Goal: Task Accomplishment & Management: Manage account settings

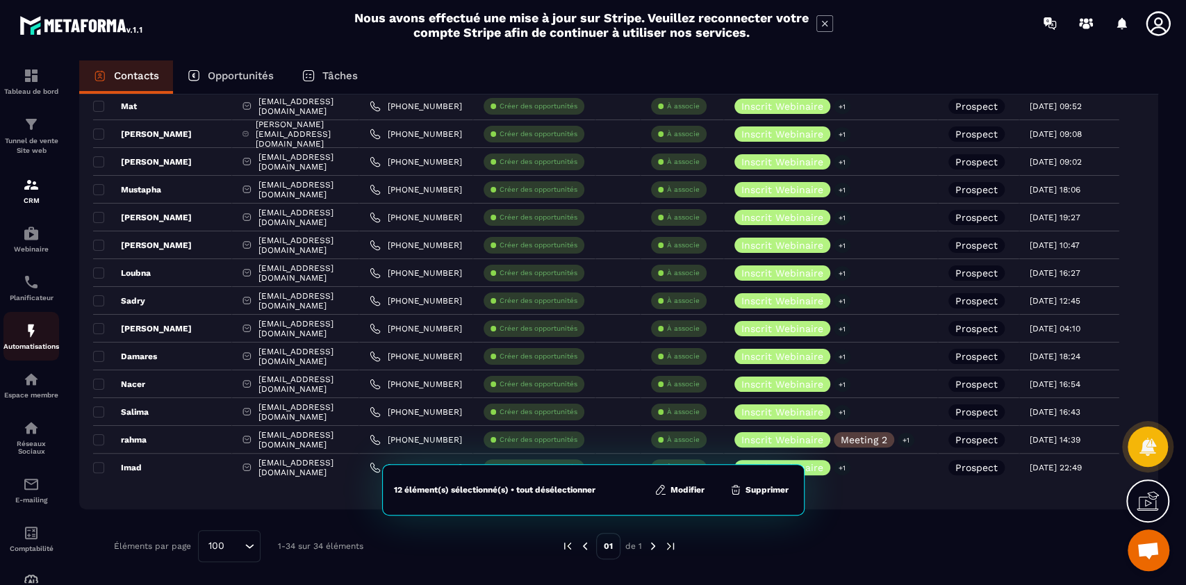
scroll to position [54, 0]
click at [32, 284] on img at bounding box center [31, 281] width 17 height 17
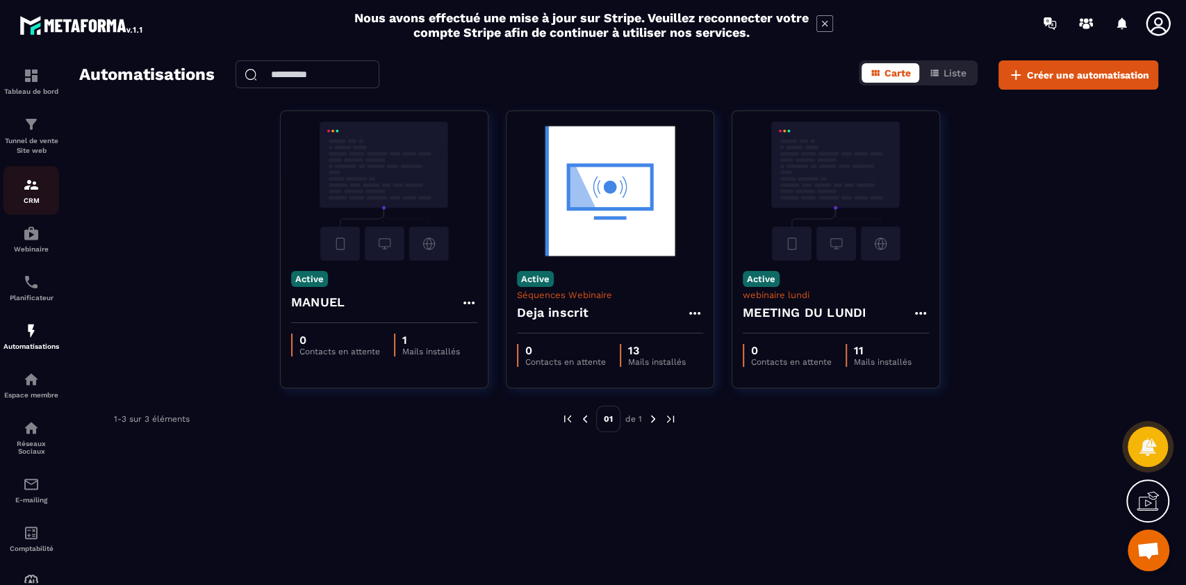
click at [26, 182] on img at bounding box center [31, 184] width 17 height 17
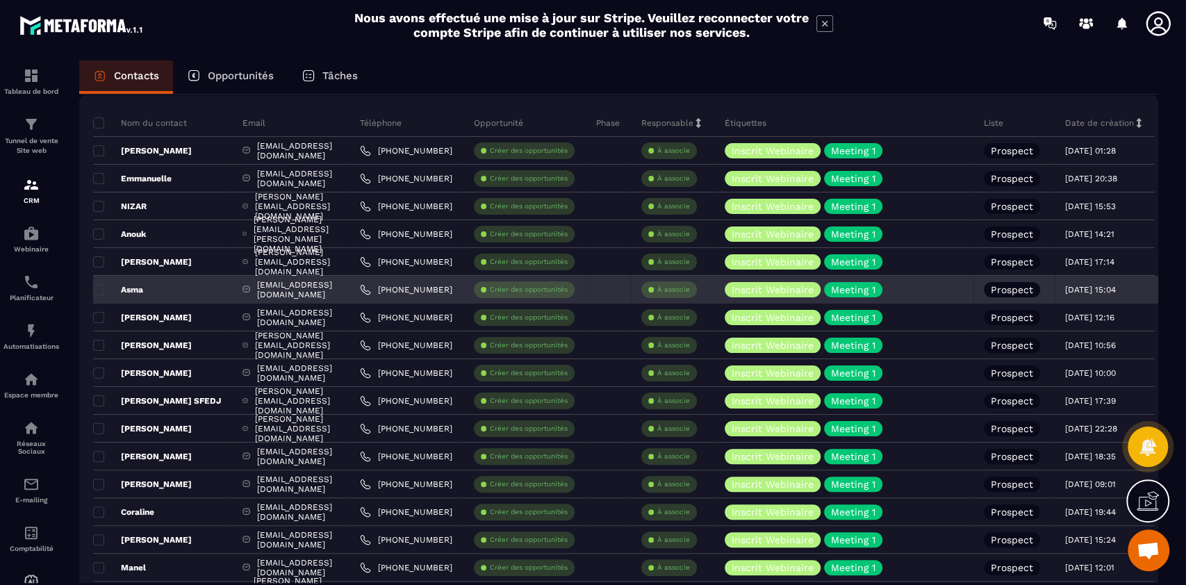
scroll to position [81, 0]
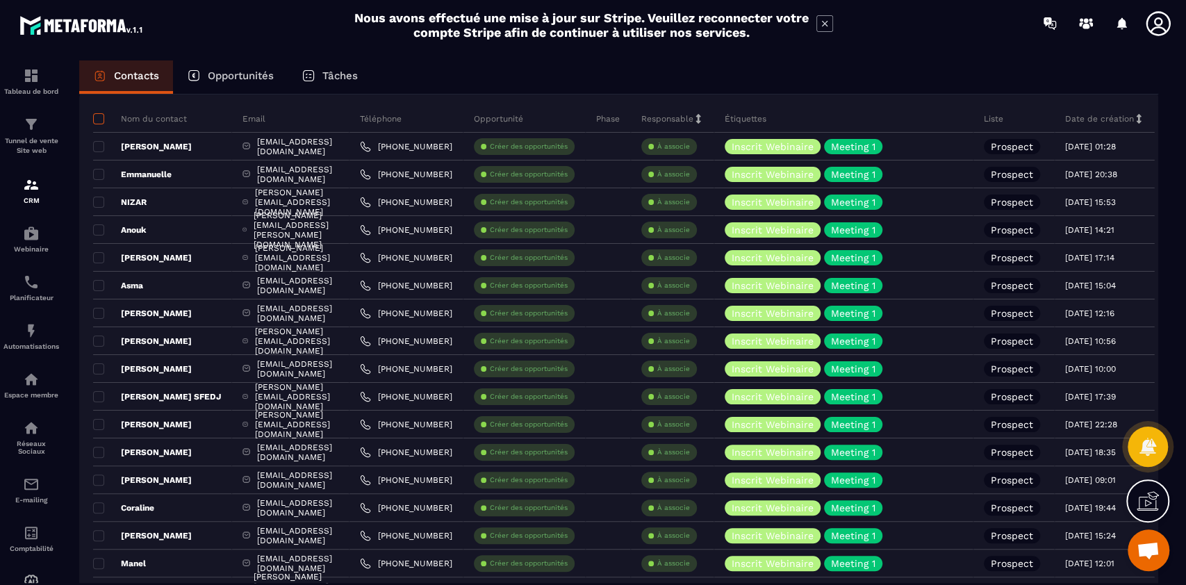
click at [99, 116] on span at bounding box center [98, 118] width 11 height 11
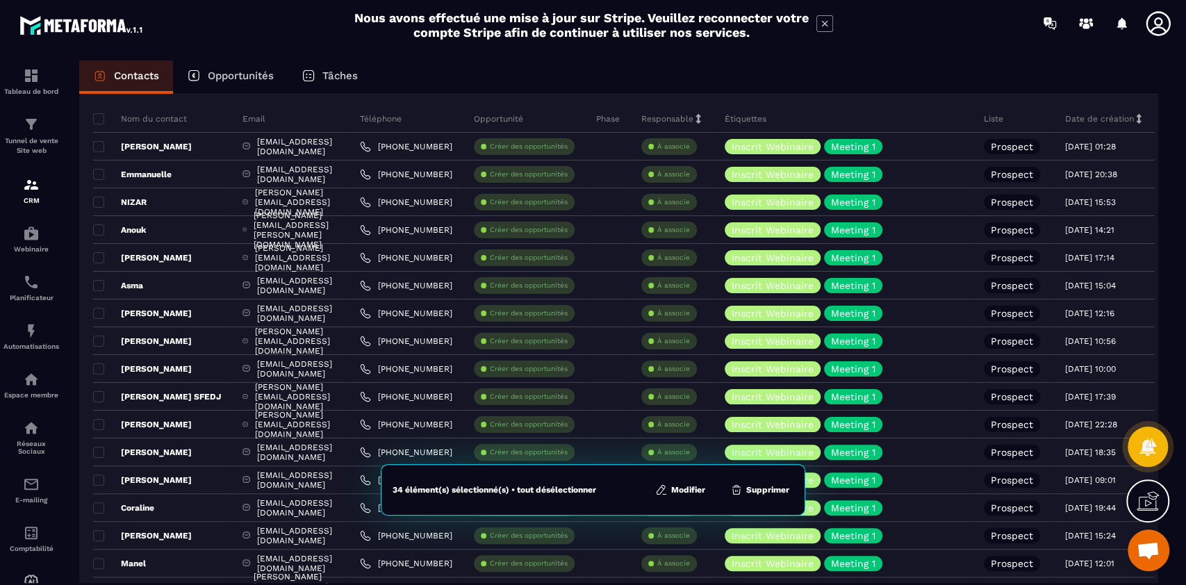
click at [691, 492] on button "Modifier" at bounding box center [680, 490] width 58 height 14
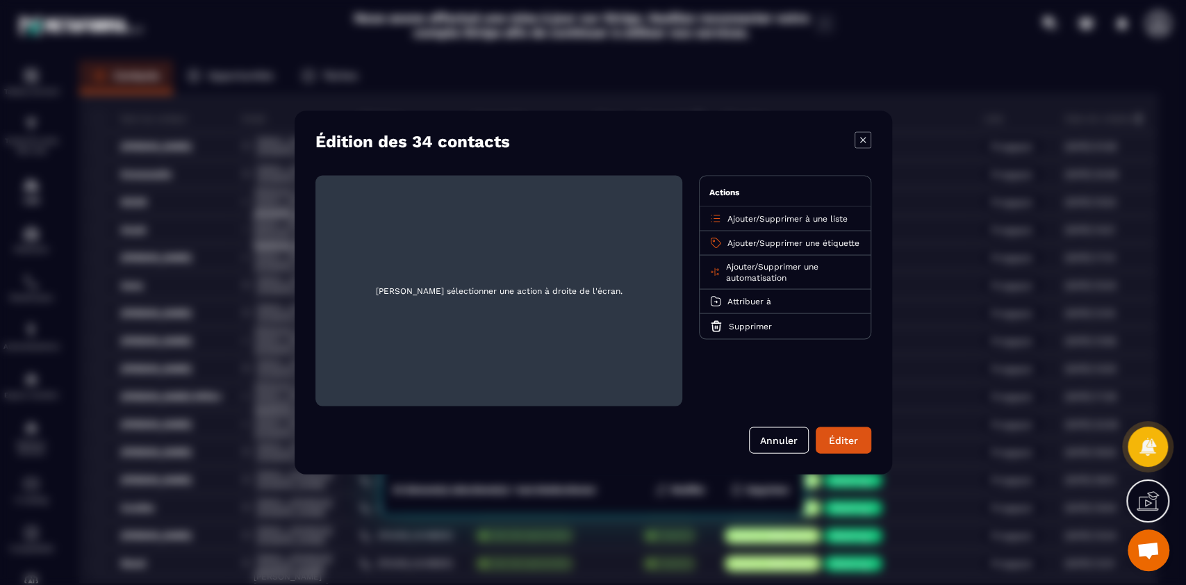
click at [790, 276] on span "Supprimer une automatisation" at bounding box center [771, 272] width 92 height 21
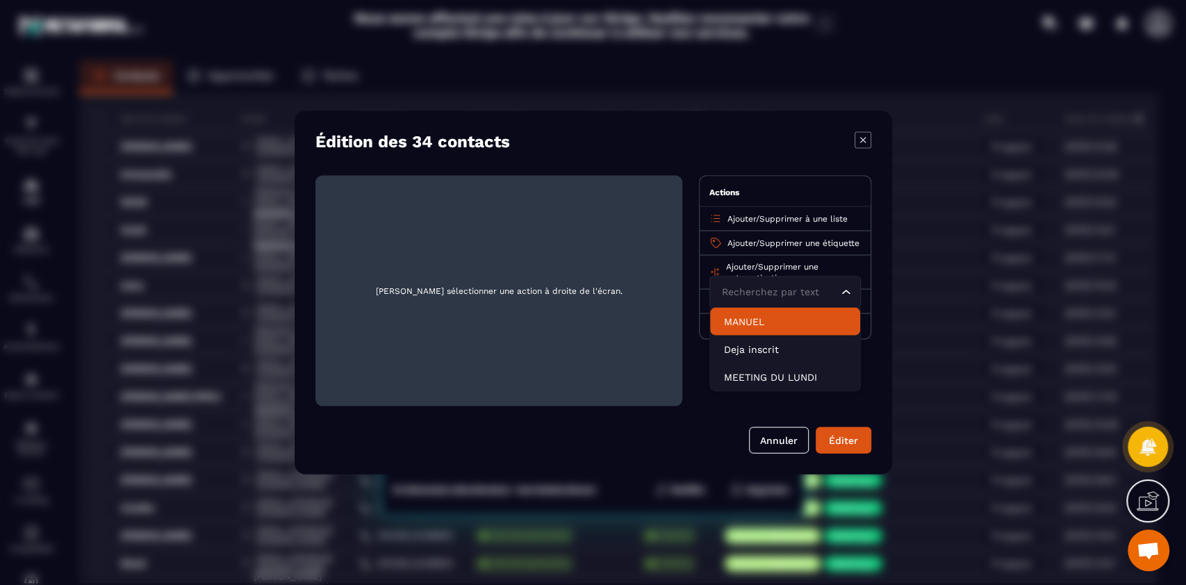
click at [781, 240] on span "Supprimer une étiquette" at bounding box center [809, 243] width 100 height 10
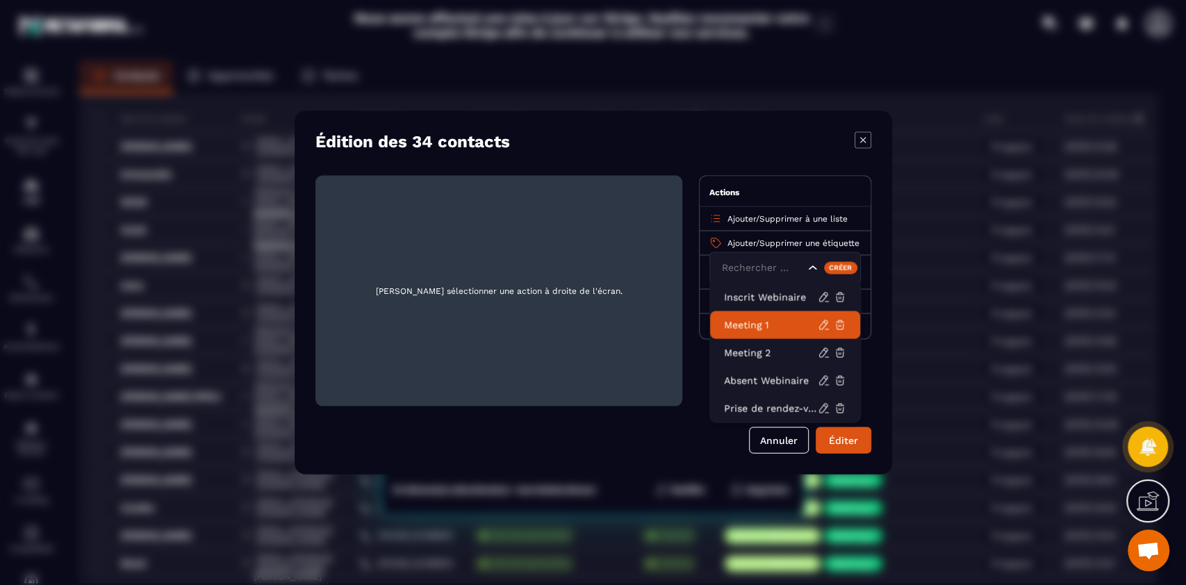
click at [775, 324] on p "Meeting 1" at bounding box center [771, 325] width 94 height 14
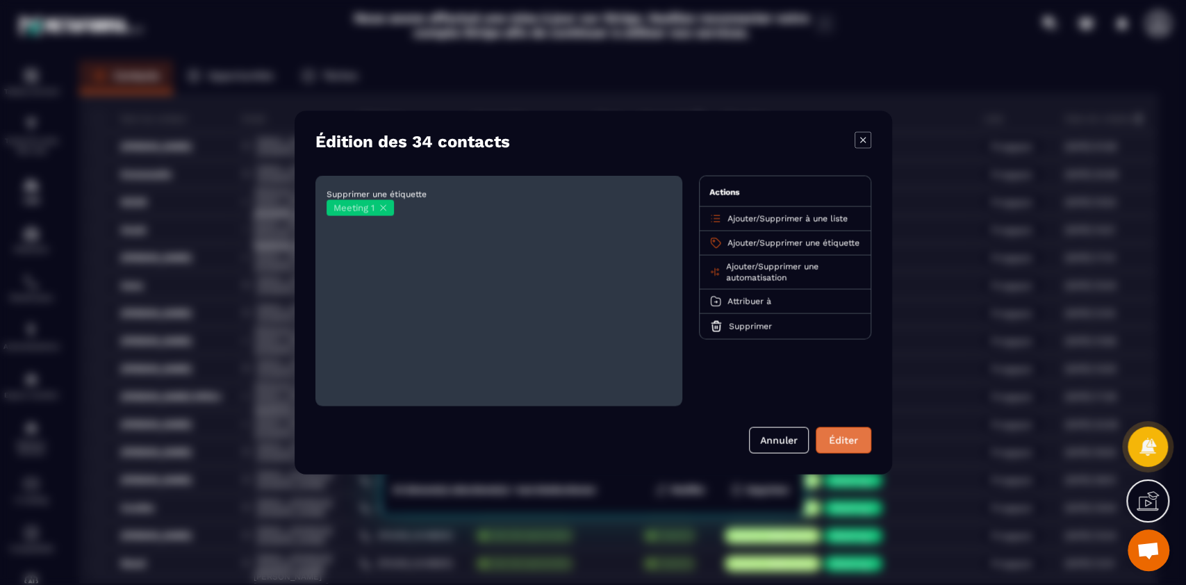
click at [844, 438] on button "Éditer" at bounding box center [844, 440] width 56 height 26
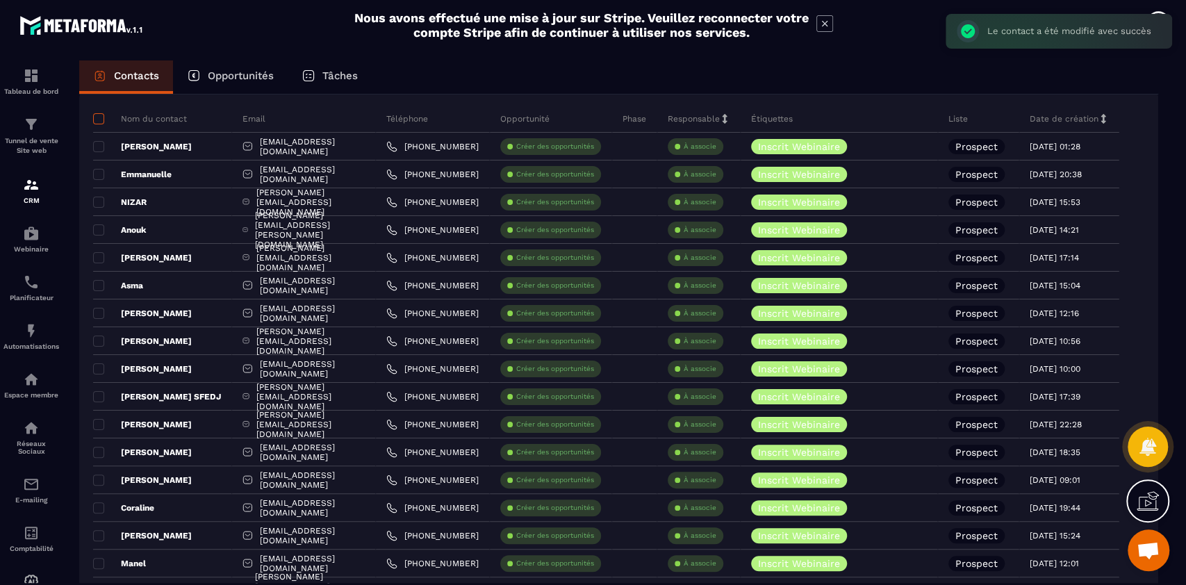
click at [95, 115] on span at bounding box center [98, 118] width 11 height 11
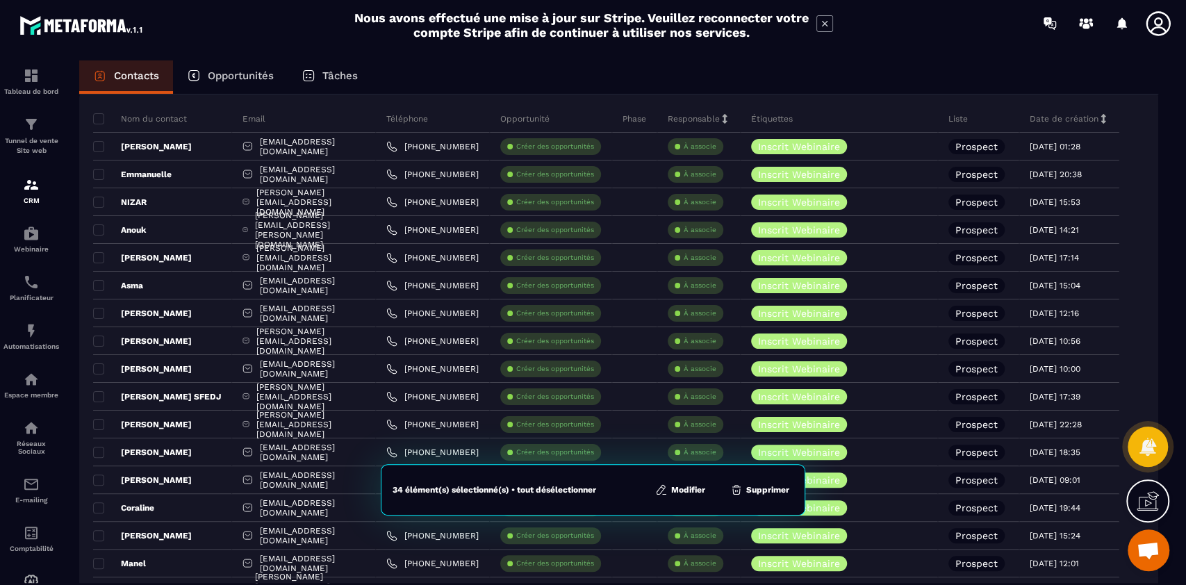
click at [764, 488] on button "Supprimer" at bounding box center [759, 490] width 67 height 14
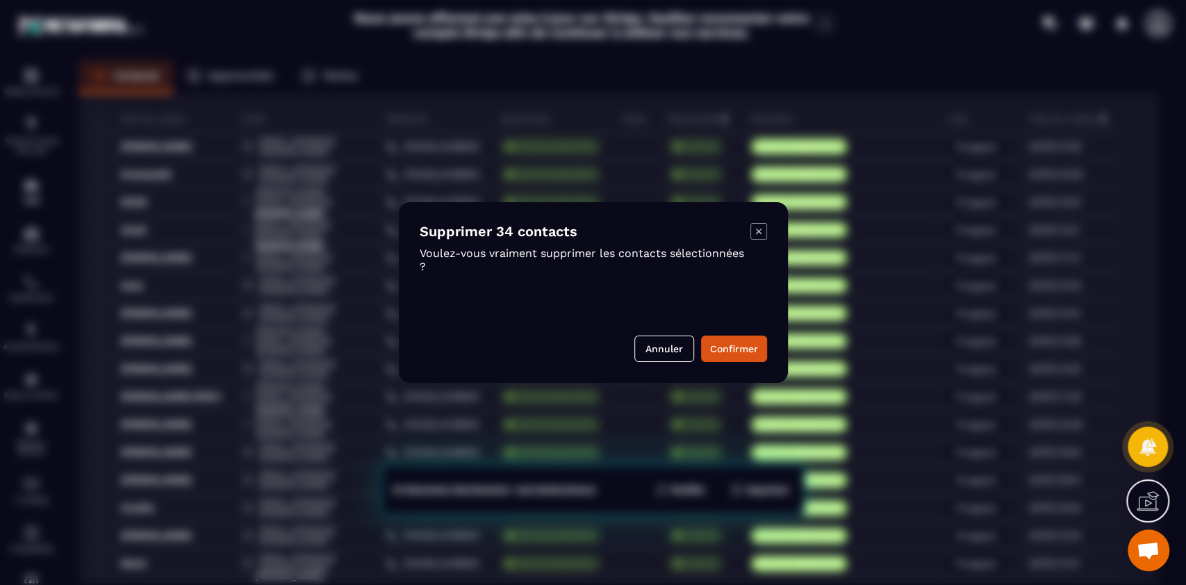
click at [757, 233] on icon "Modal window" at bounding box center [758, 232] width 6 height 6
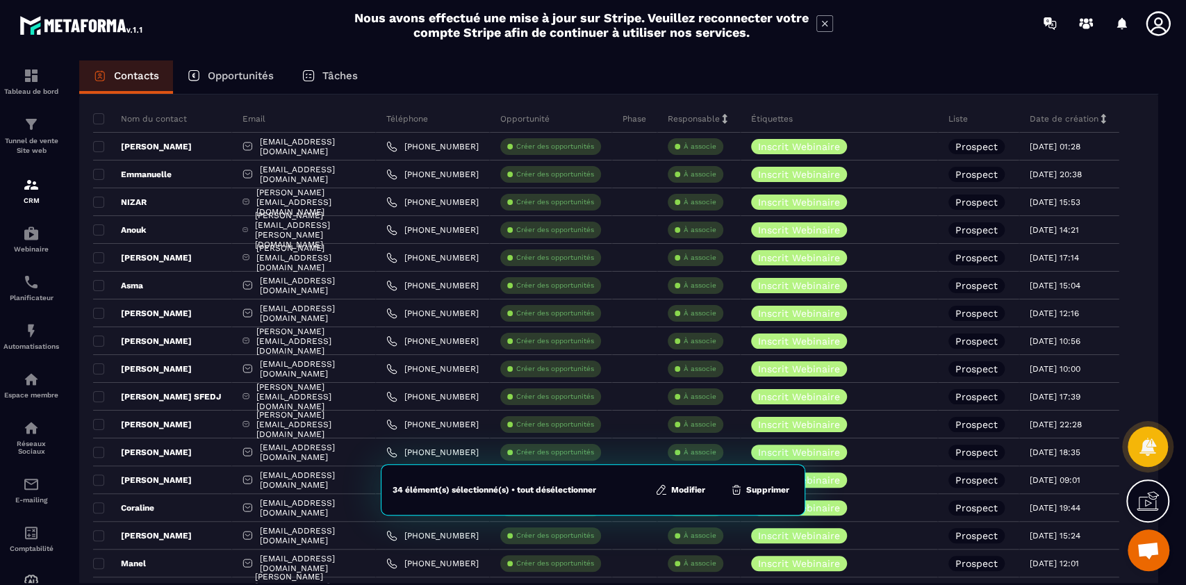
click at [682, 485] on button "Modifier" at bounding box center [680, 490] width 58 height 14
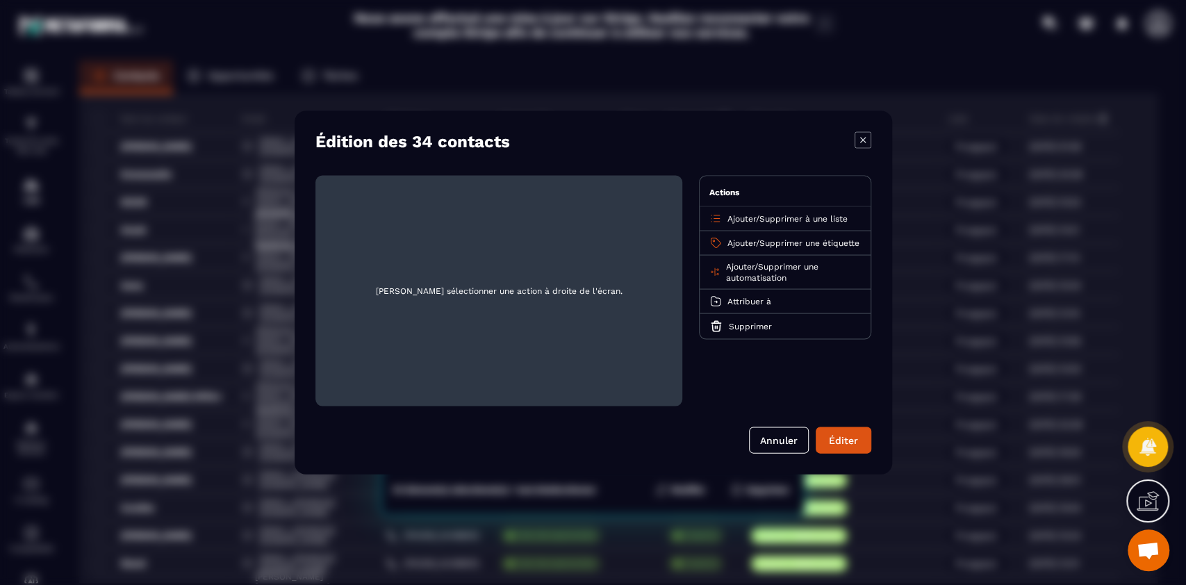
click at [778, 272] on span "Supprimer une automatisation" at bounding box center [771, 272] width 92 height 21
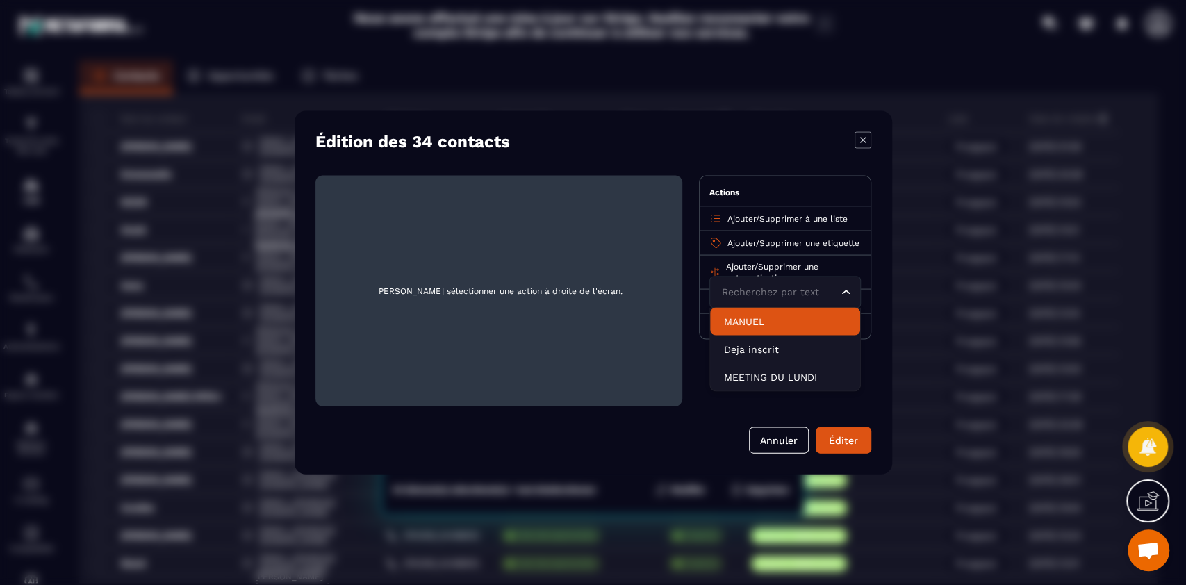
click at [770, 329] on p "MANUEL" at bounding box center [785, 322] width 122 height 14
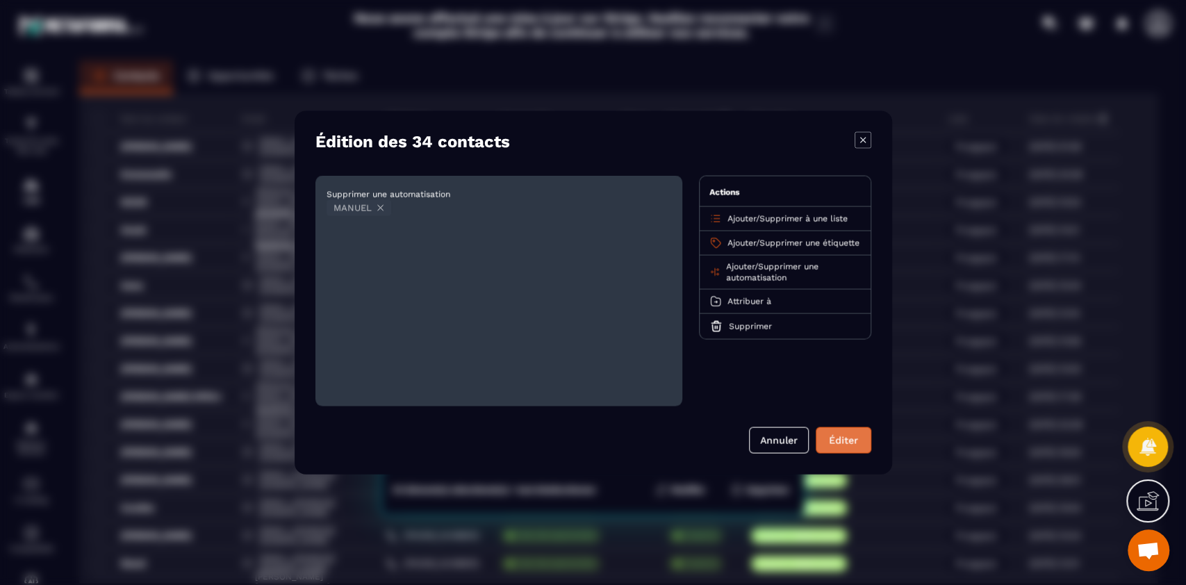
click at [841, 437] on button "Éditer" at bounding box center [844, 440] width 56 height 26
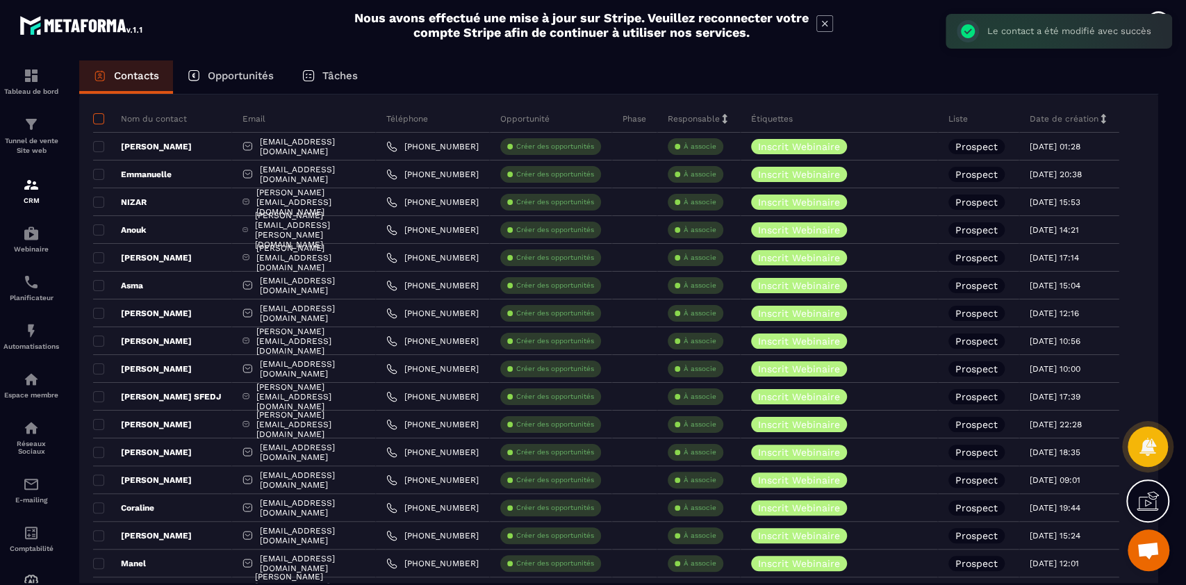
click at [97, 115] on span at bounding box center [98, 118] width 11 height 11
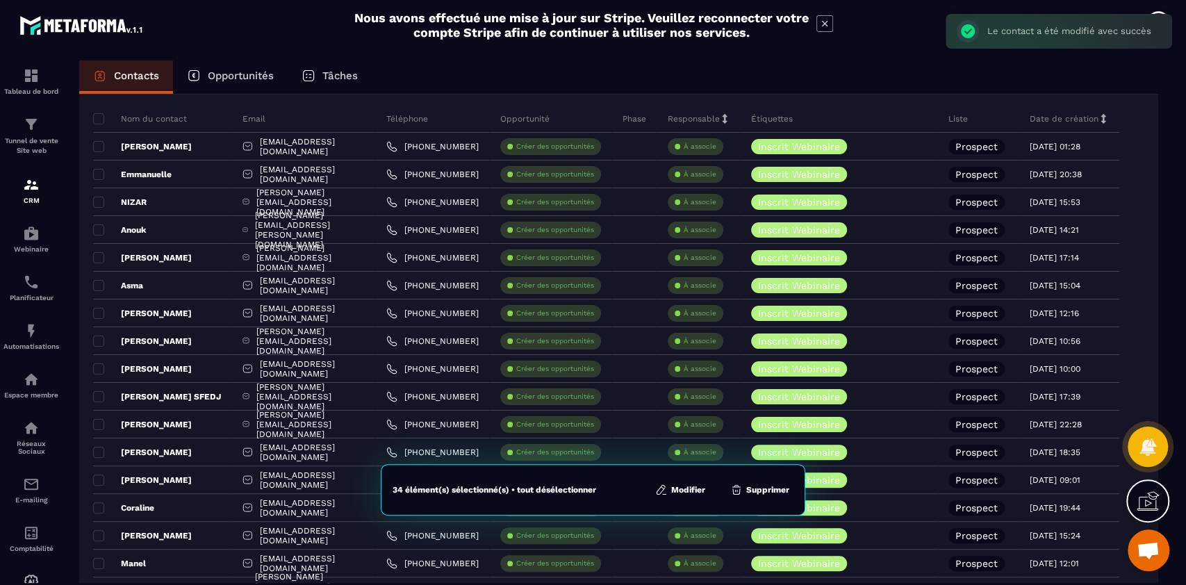
click at [682, 490] on button "Modifier" at bounding box center [680, 490] width 58 height 14
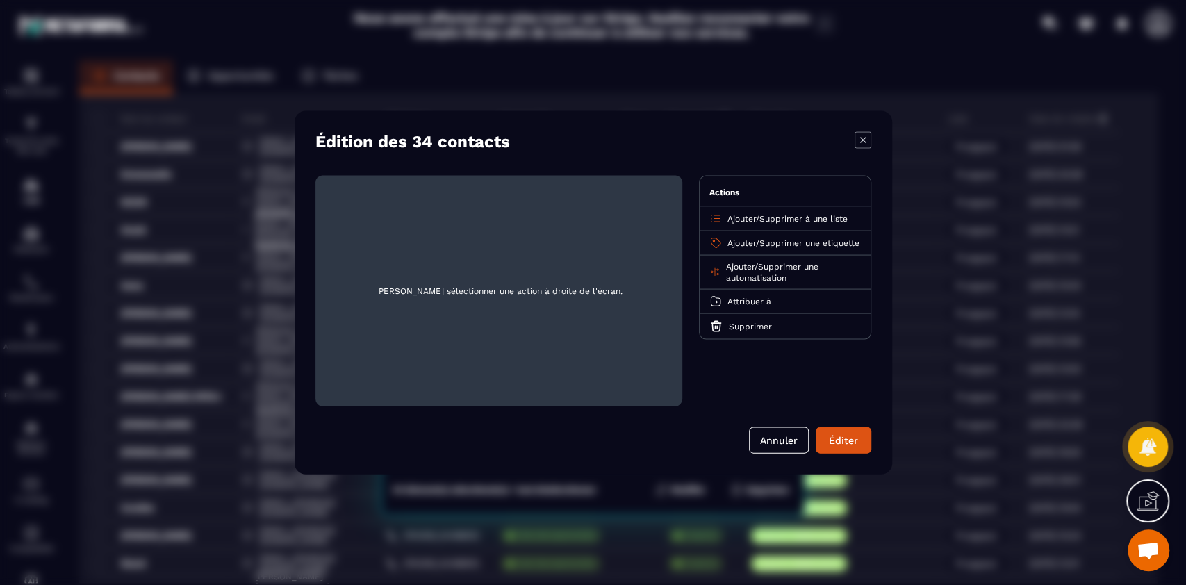
click at [786, 273] on span "Supprimer une automatisation" at bounding box center [771, 272] width 92 height 21
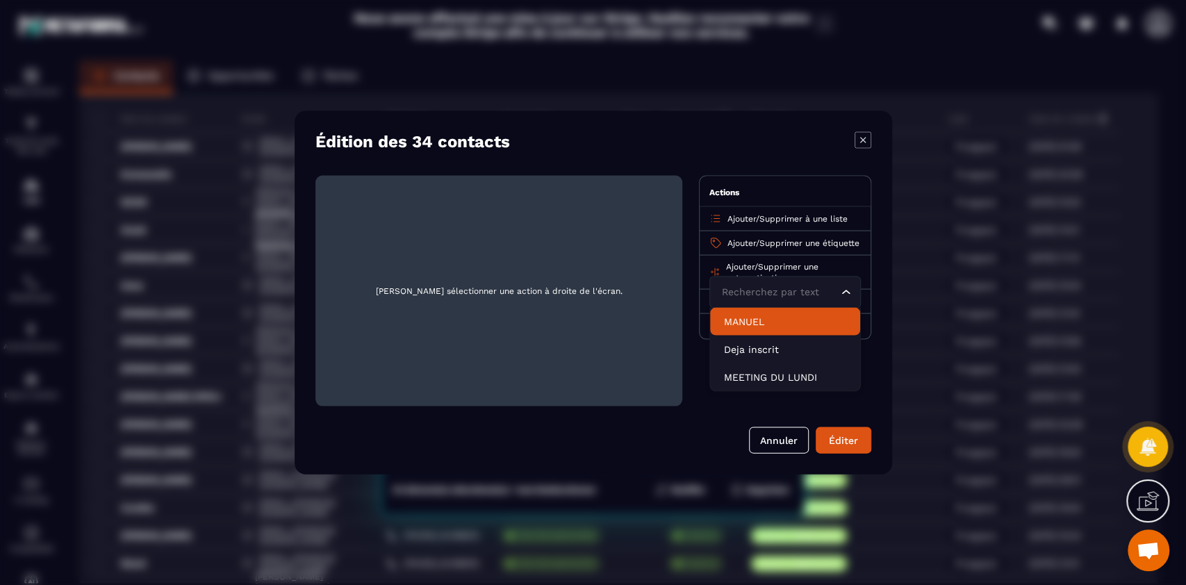
click at [778, 329] on p "MANUEL" at bounding box center [785, 322] width 122 height 14
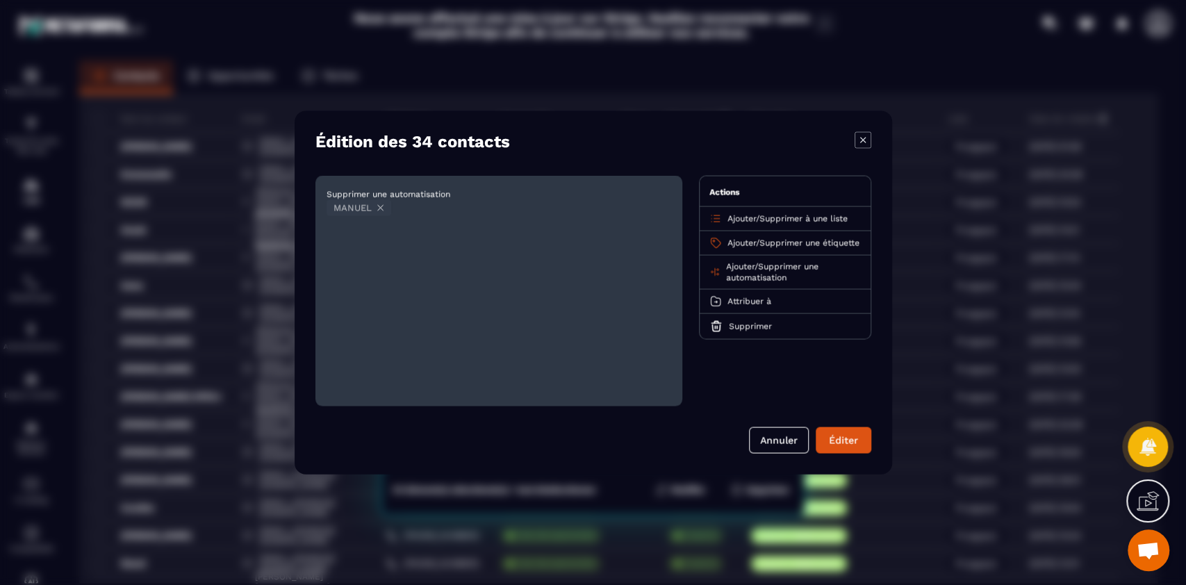
click at [790, 274] on span "Supprimer une automatisation" at bounding box center [771, 272] width 92 height 21
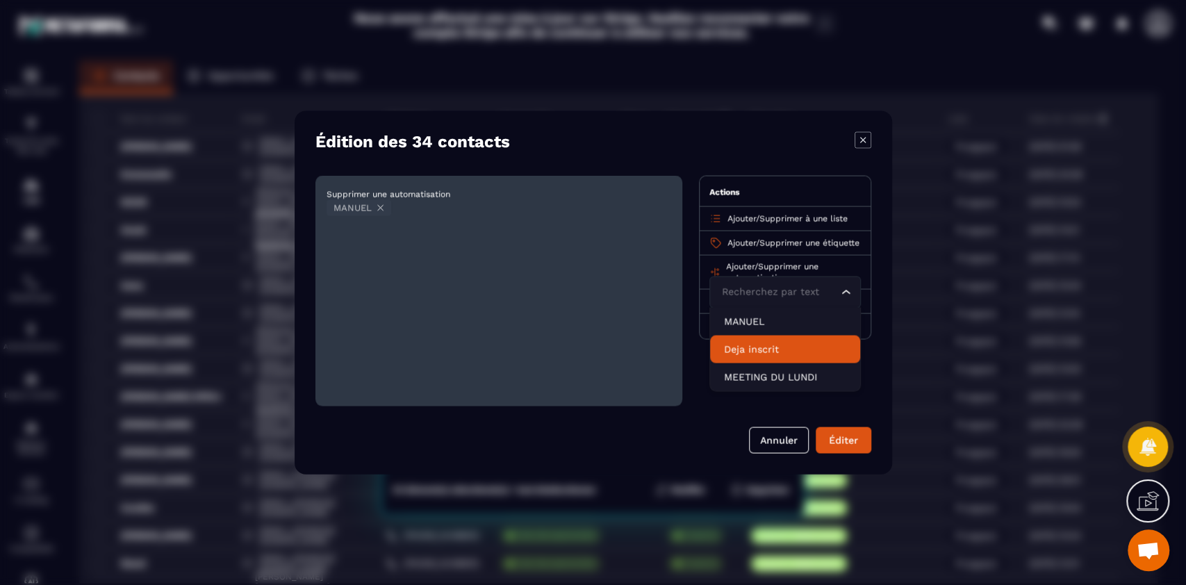
click at [767, 356] on p "Deja inscrit" at bounding box center [785, 350] width 122 height 14
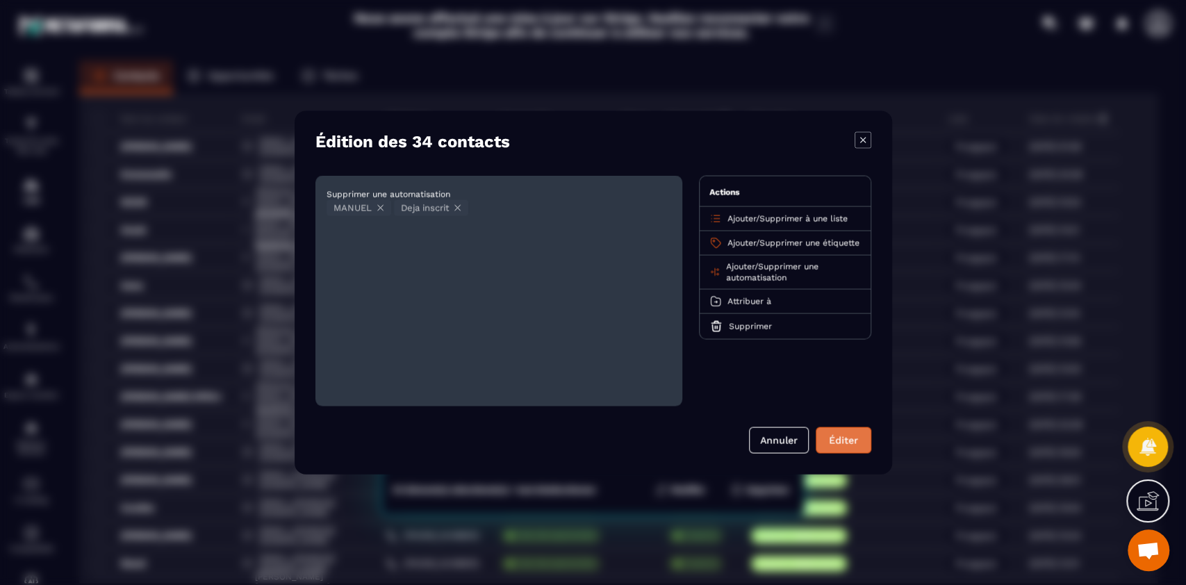
click at [848, 441] on button "Éditer" at bounding box center [844, 440] width 56 height 26
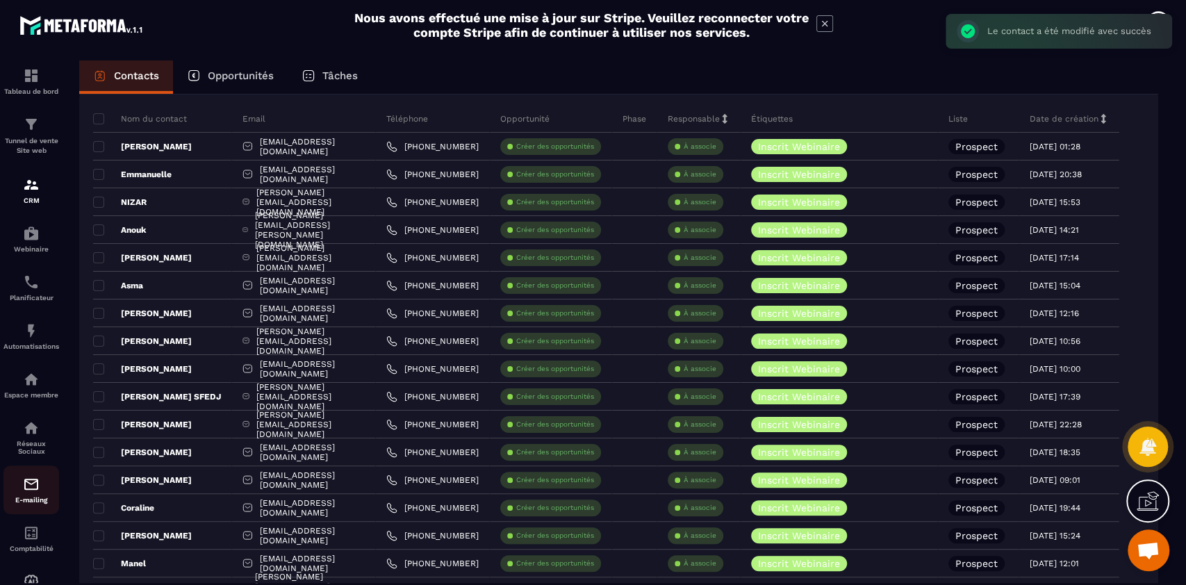
scroll to position [54, 0]
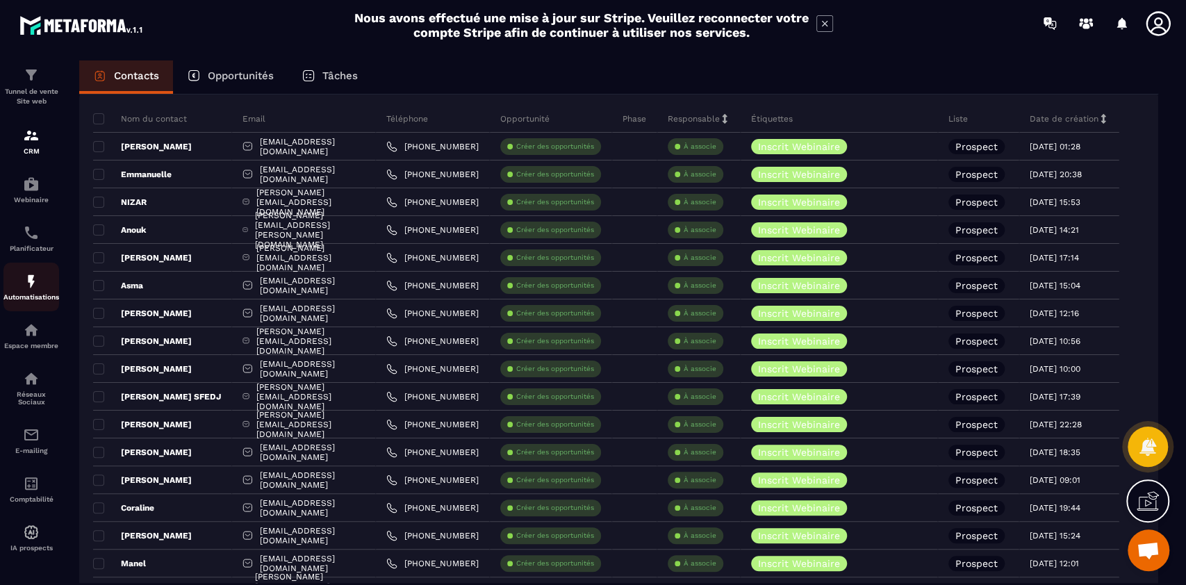
click at [26, 288] on div "Automatisations" at bounding box center [31, 287] width 56 height 28
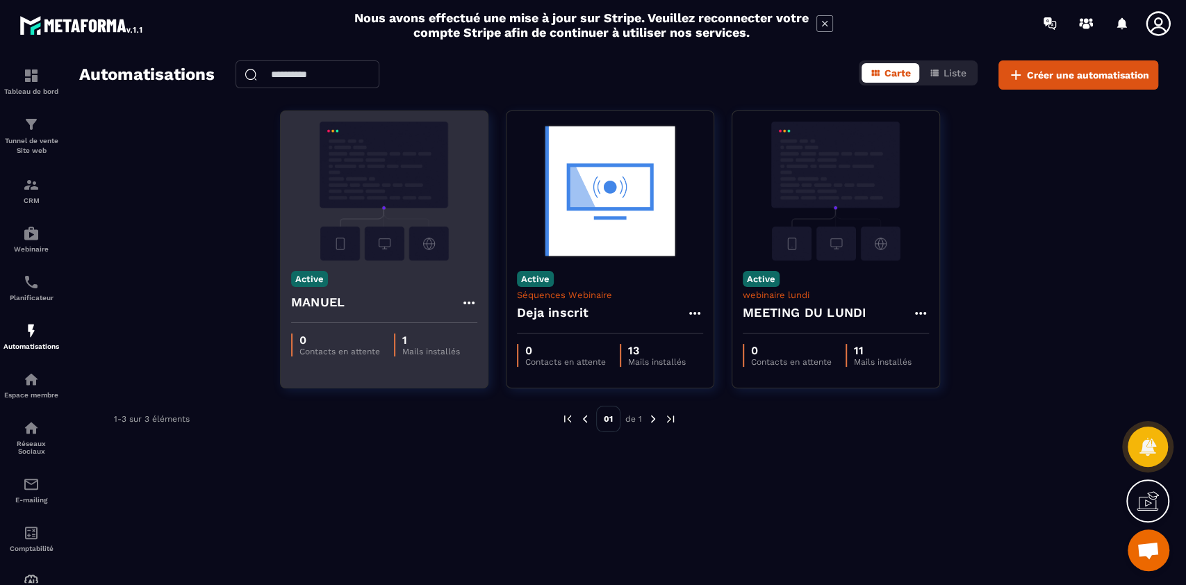
click at [392, 265] on div "Active MANUEL" at bounding box center [384, 292] width 207 height 63
click at [384, 192] on img at bounding box center [384, 191] width 186 height 139
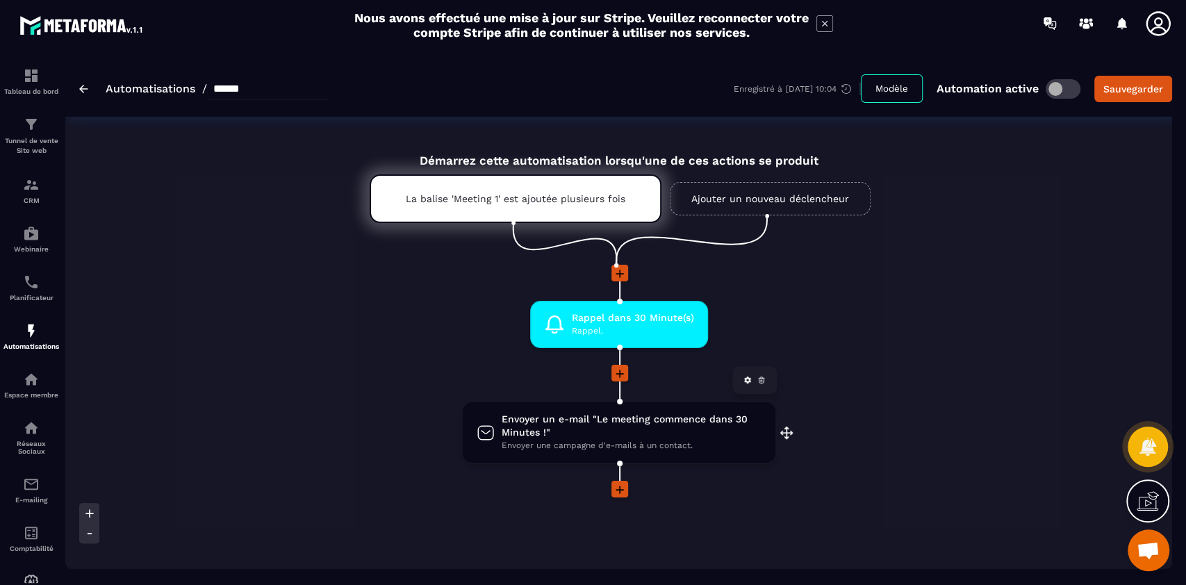
click at [643, 429] on span "Envoyer un e-mail "Le meeting commence dans 30 Minutes !"" at bounding box center [632, 426] width 260 height 26
click at [649, 441] on span "Envoyer une campagne d'e-mails à un contact." at bounding box center [632, 445] width 260 height 13
click at [586, 420] on span "Envoyer un e-mail "Le meeting commence dans 30 Minutes !"" at bounding box center [632, 426] width 260 height 26
click at [614, 429] on span "Envoyer un e-mail "Le meeting commence dans 30 Minutes !"" at bounding box center [632, 426] width 260 height 26
click at [746, 376] on link at bounding box center [748, 380] width 14 height 14
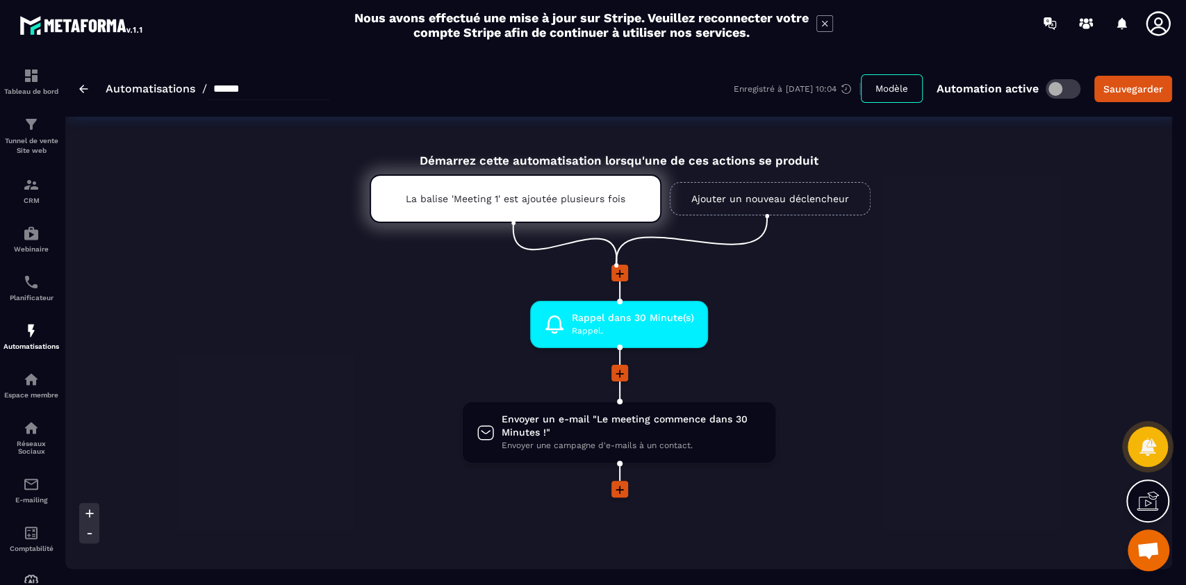
click at [400, 364] on div "Rappel dans 30 Minute(s) [PERSON_NAME]. drag-arrow Envoyer un e-mail "Le meetin…" at bounding box center [619, 391] width 568 height 252
click at [611, 431] on span "Envoyer un e-mail "Le meeting commence dans 30 Minutes !"" at bounding box center [632, 426] width 260 height 26
